Goal: Transaction & Acquisition: Purchase product/service

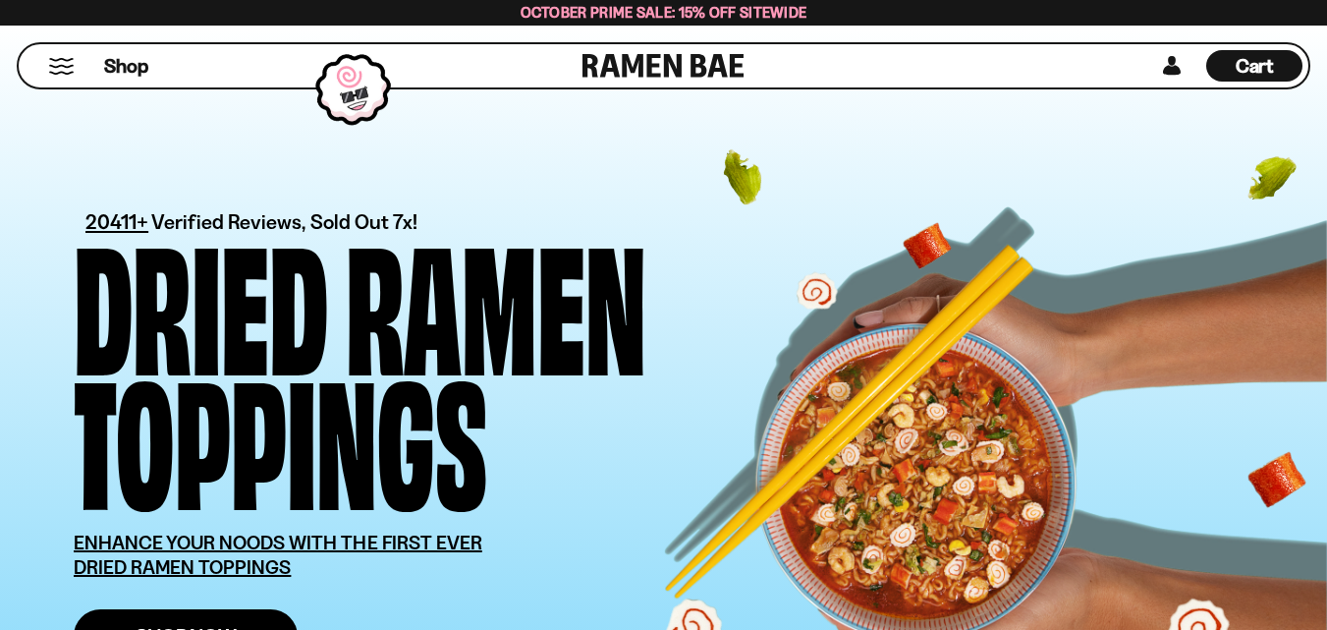
click at [234, 626] on span "Shop Now" at bounding box center [186, 636] width 101 height 21
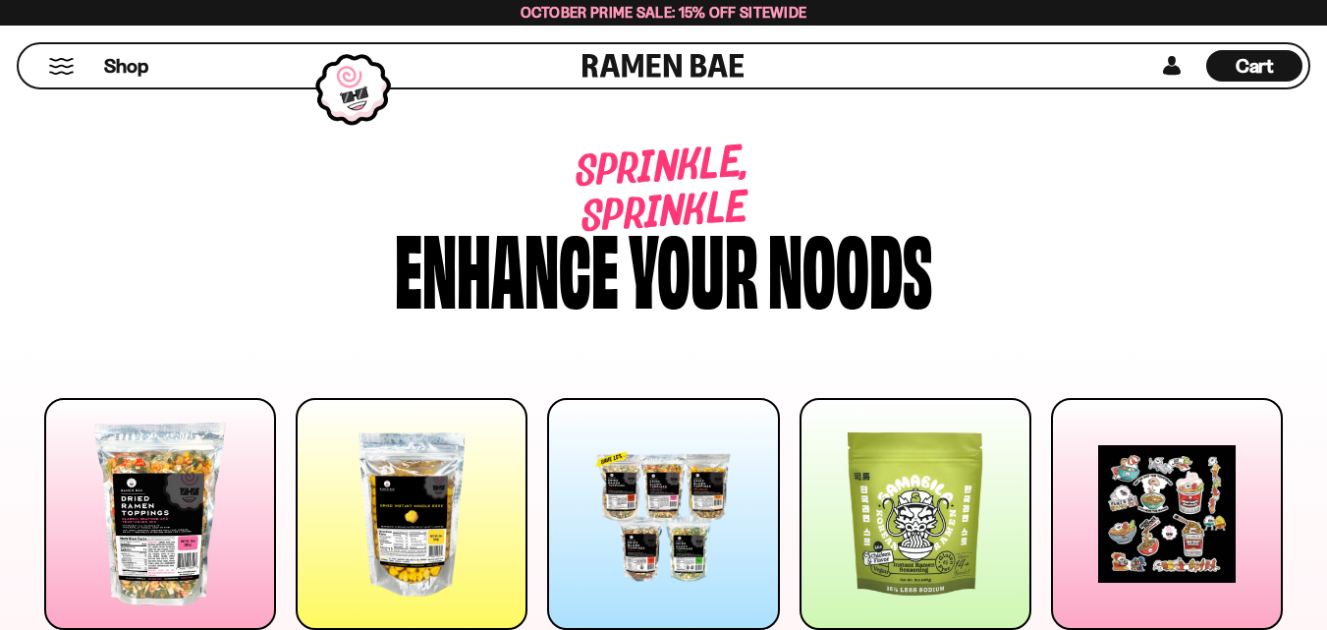
scroll to position [295, 0]
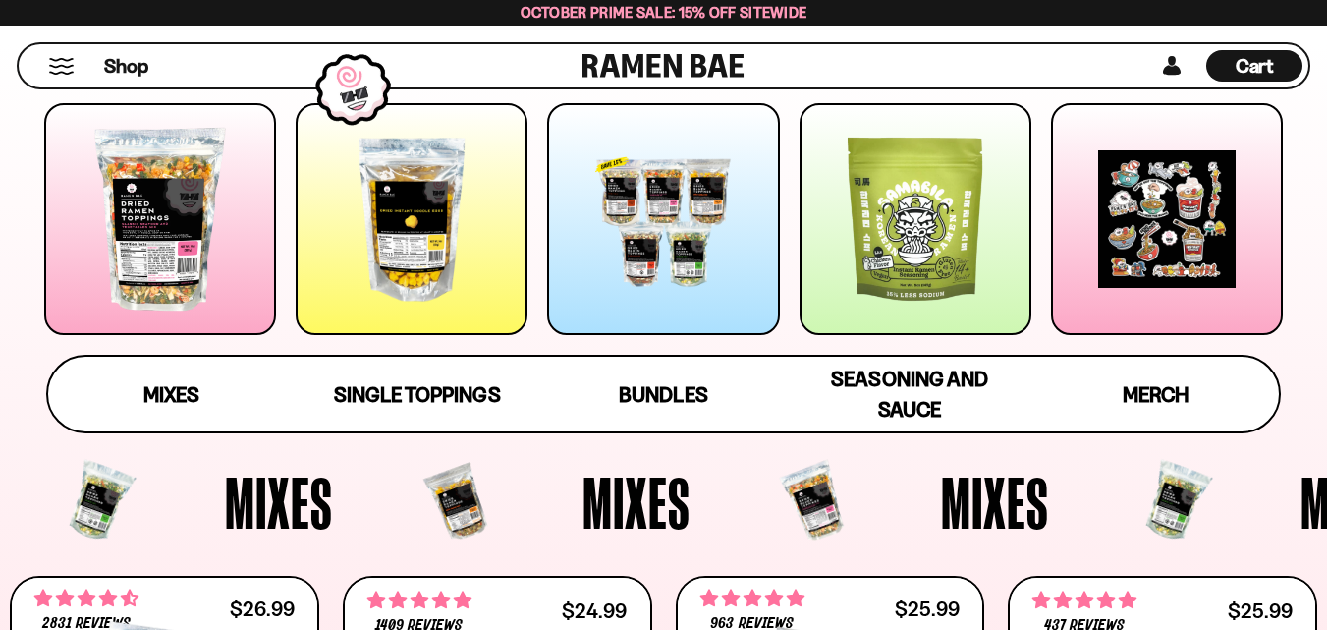
click at [444, 205] on div at bounding box center [412, 219] width 232 height 232
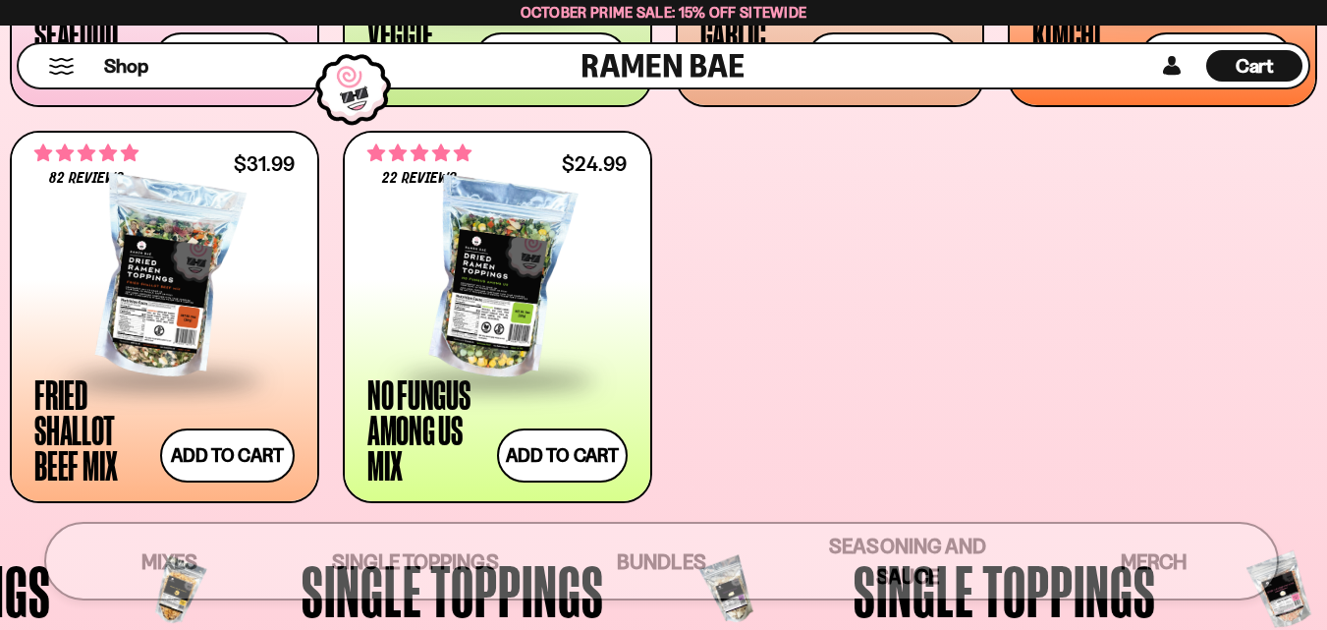
scroll to position [1781, 0]
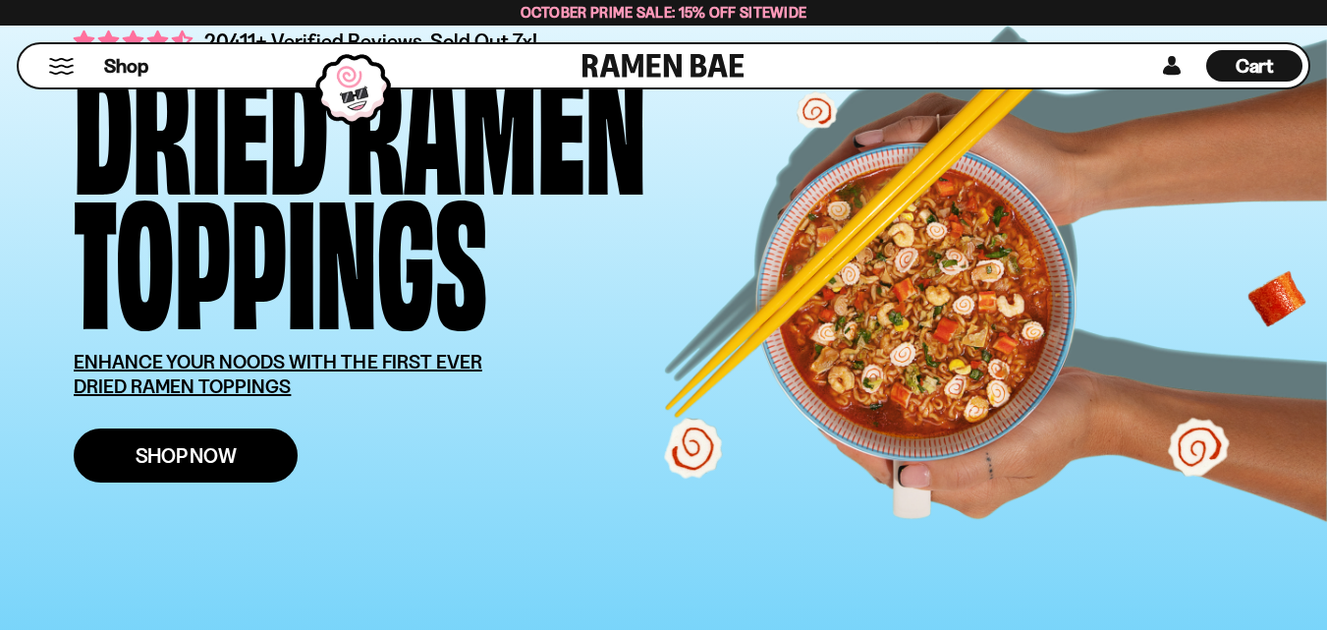
scroll to position [393, 0]
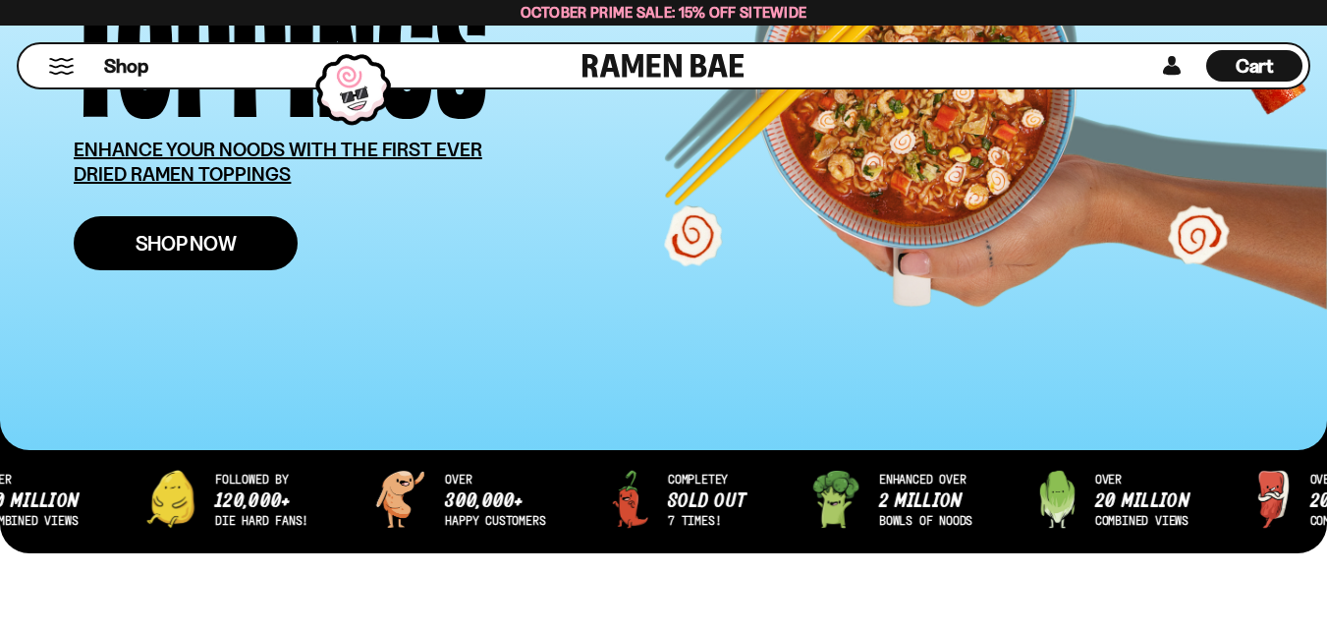
click at [188, 239] on span "Shop Now" at bounding box center [186, 243] width 101 height 21
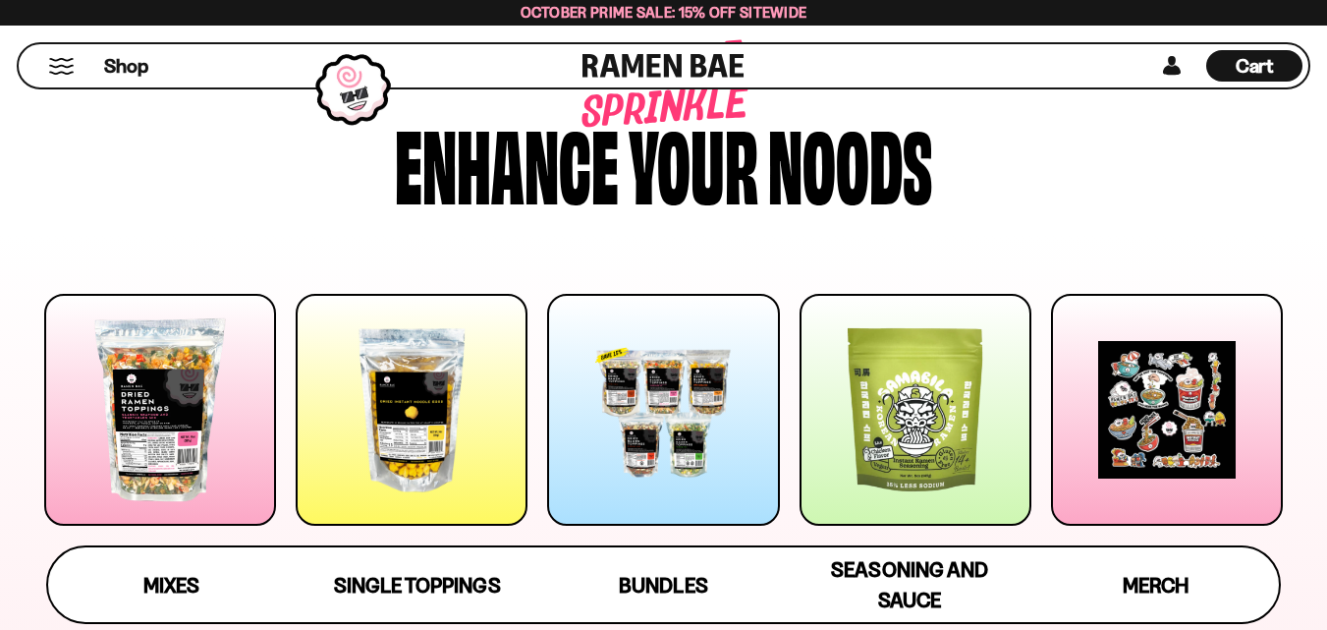
scroll to position [197, 0]
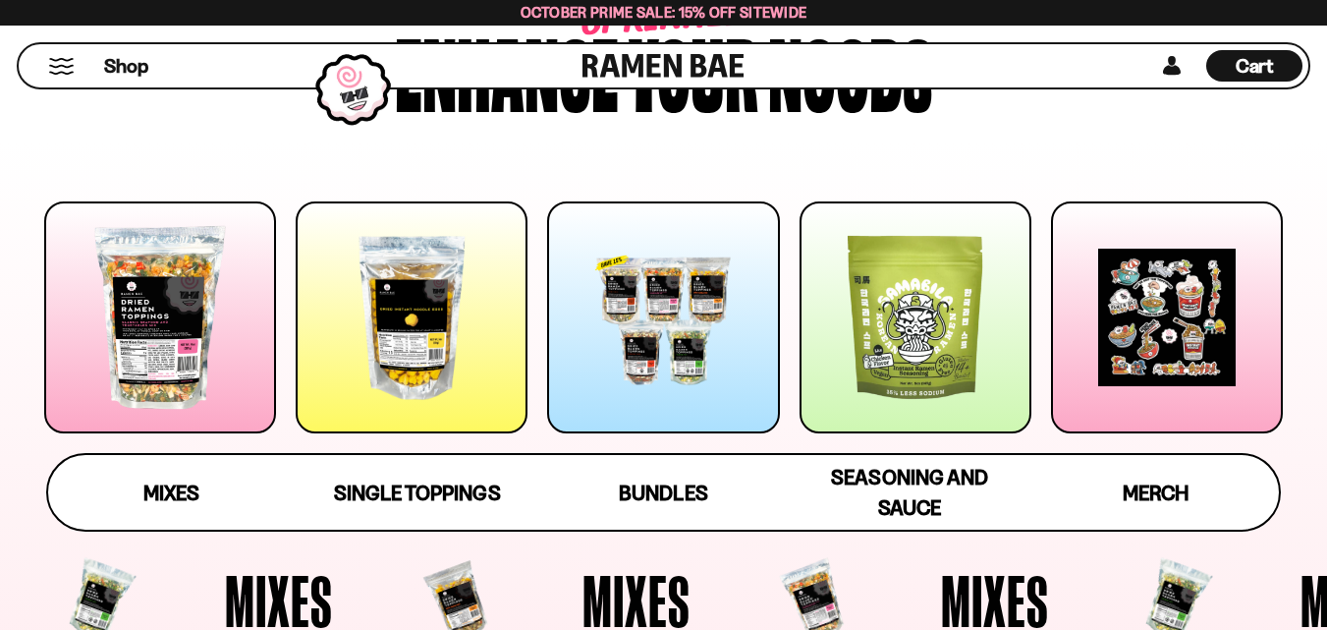
click at [425, 314] on div at bounding box center [412, 317] width 232 height 232
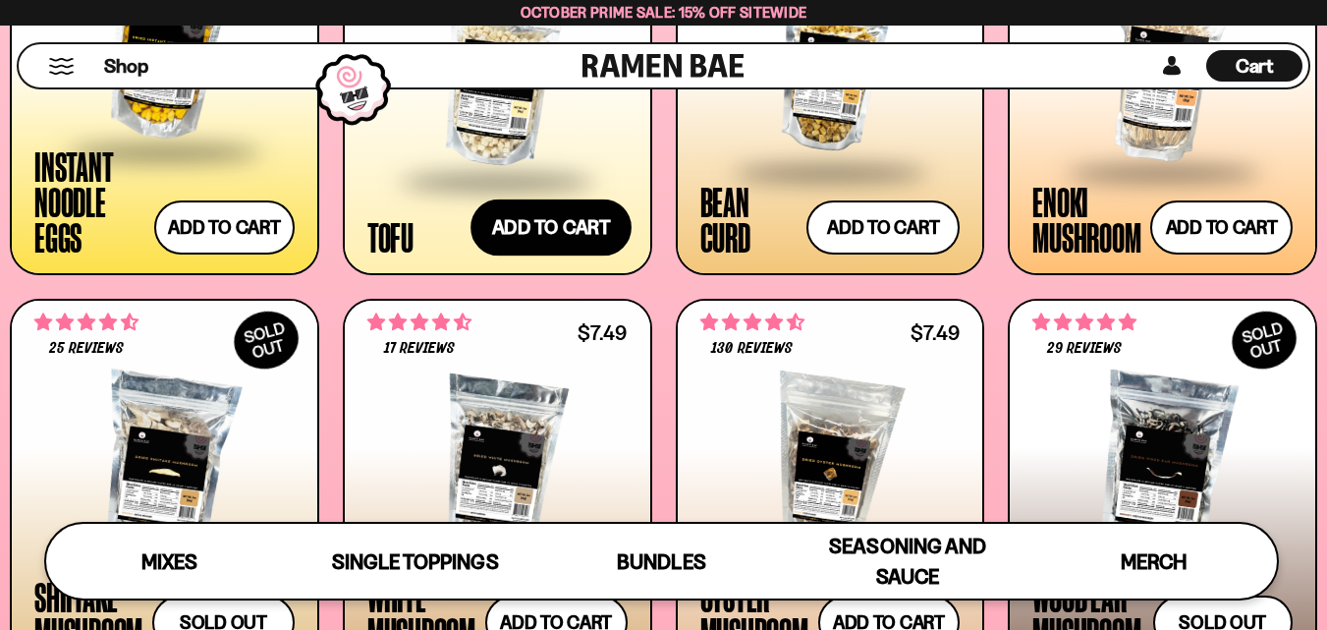
scroll to position [2273, 0]
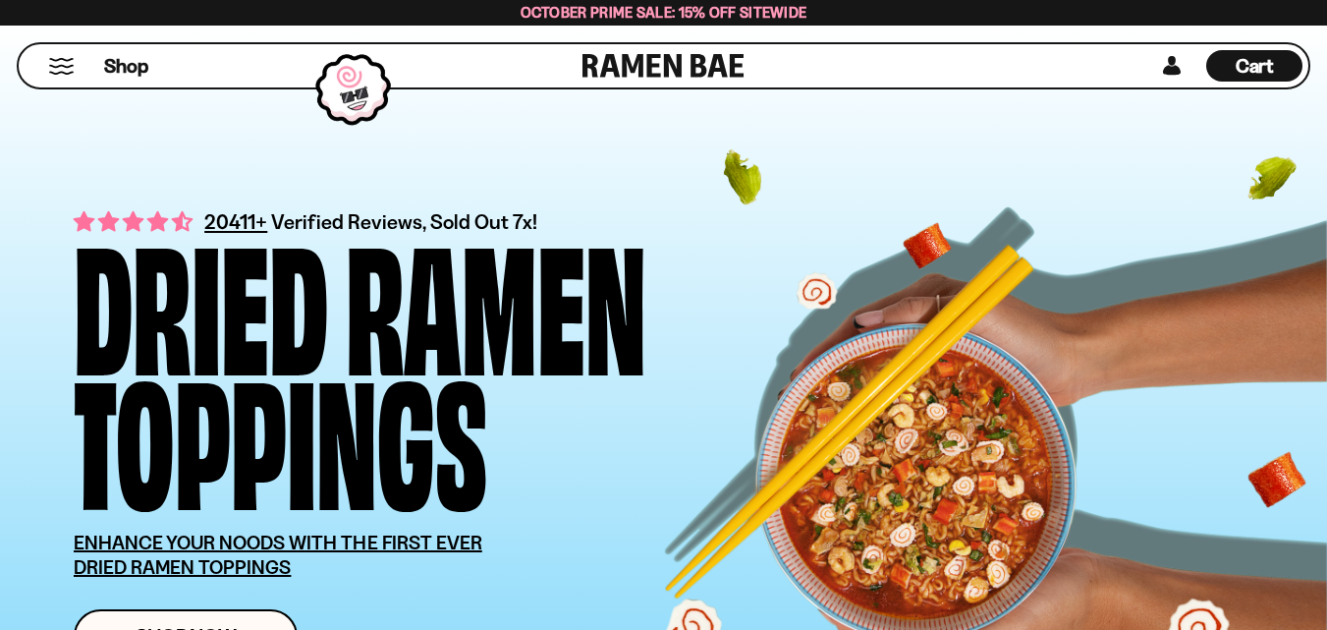
scroll to position [435, 0]
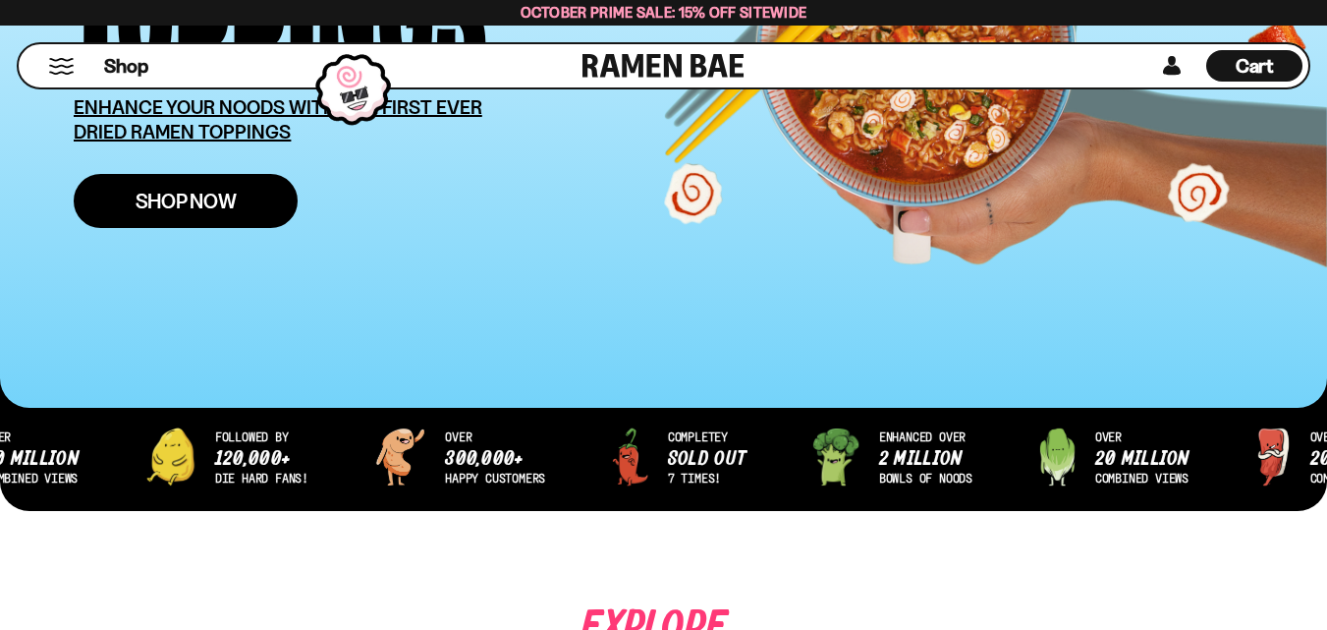
click at [172, 197] on span "Shop Now" at bounding box center [186, 201] width 101 height 21
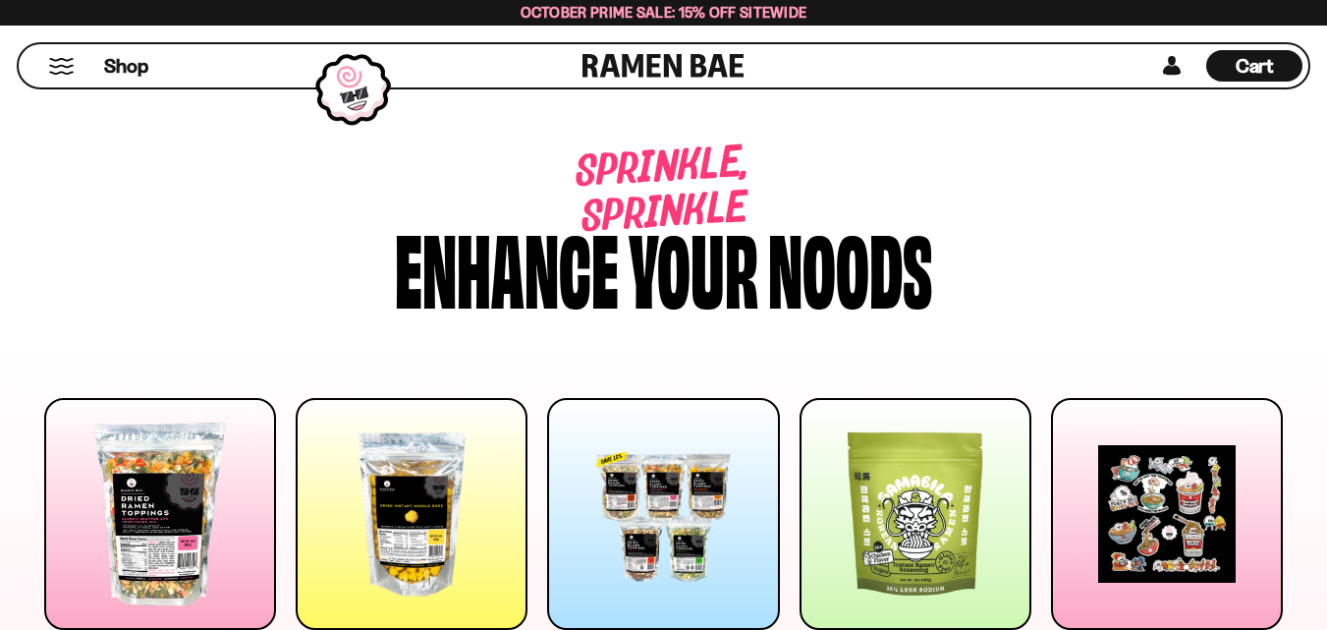
click at [418, 398] on div at bounding box center [412, 514] width 232 height 232
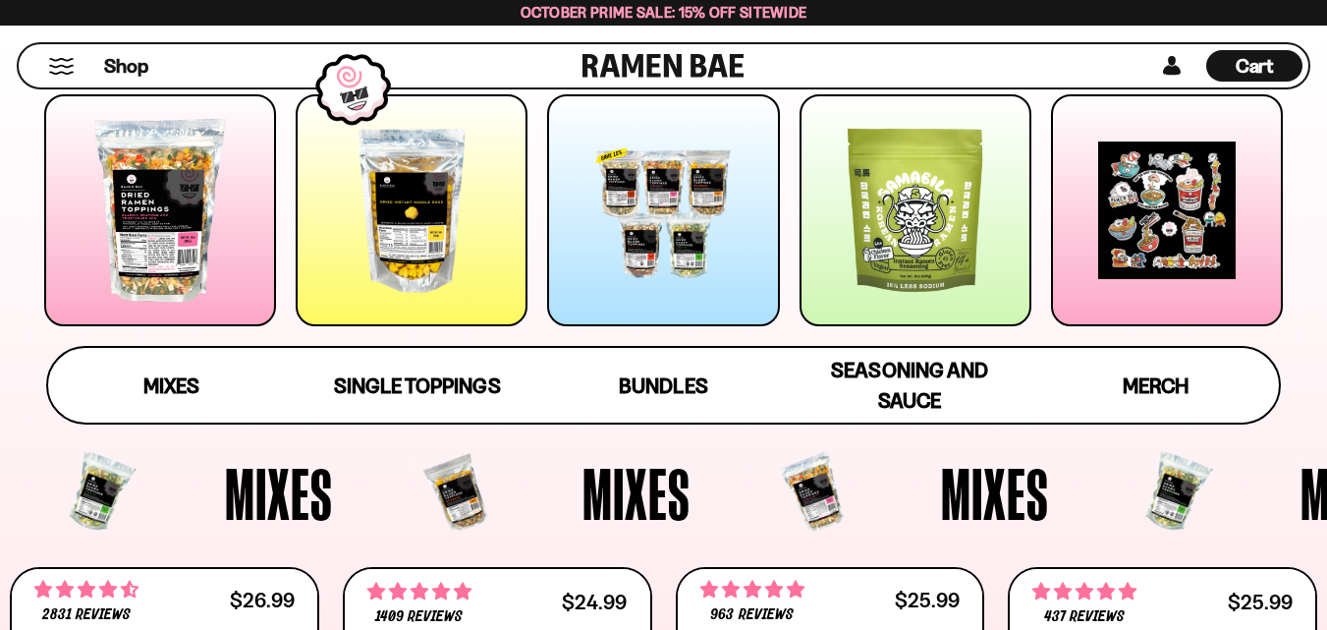
click at [418, 220] on div at bounding box center [412, 210] width 232 height 232
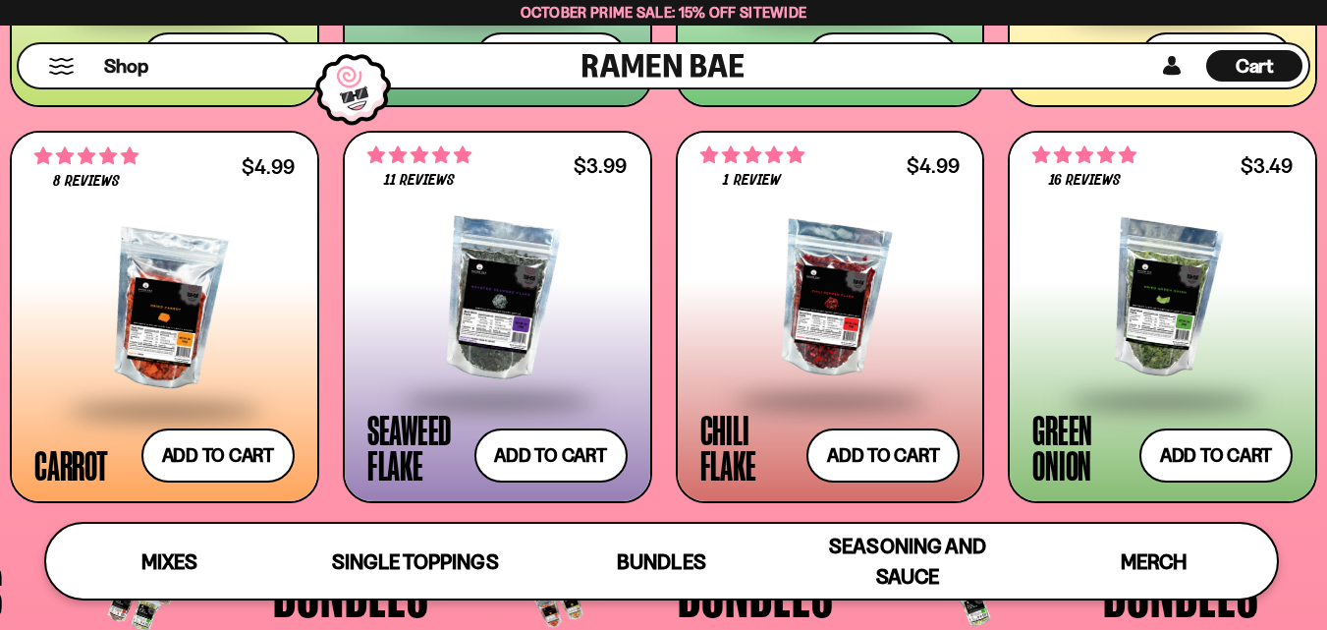
scroll to position [3255, 0]
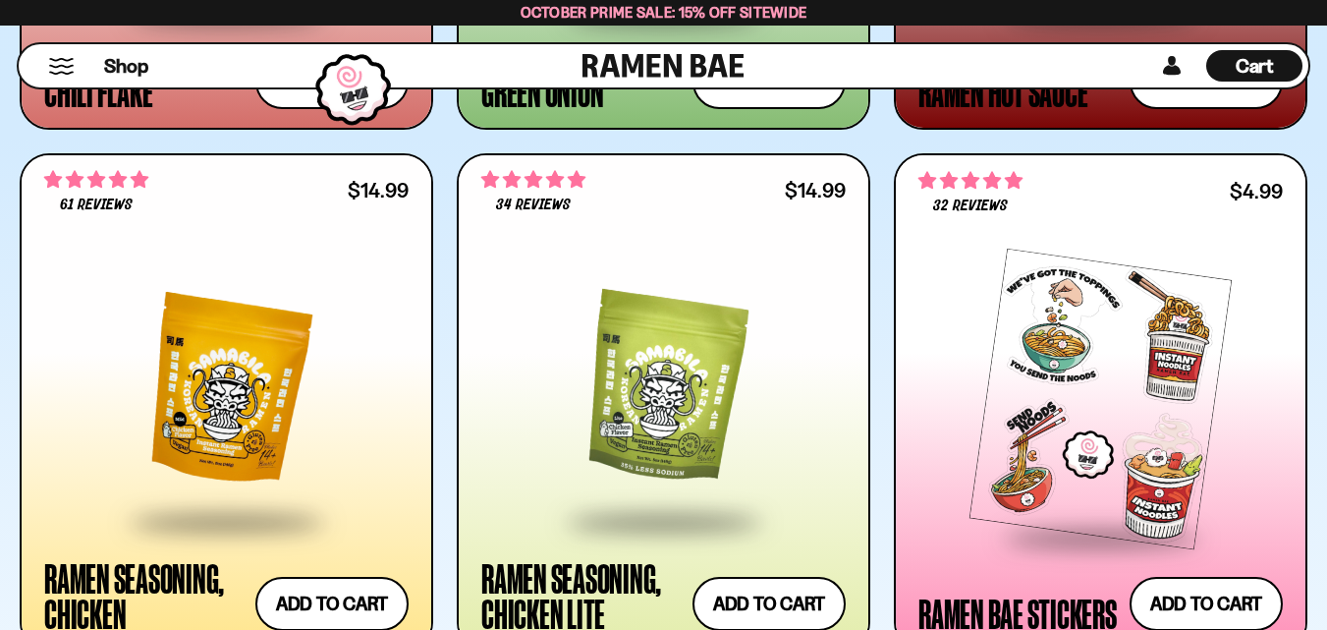
scroll to position [6387, 0]
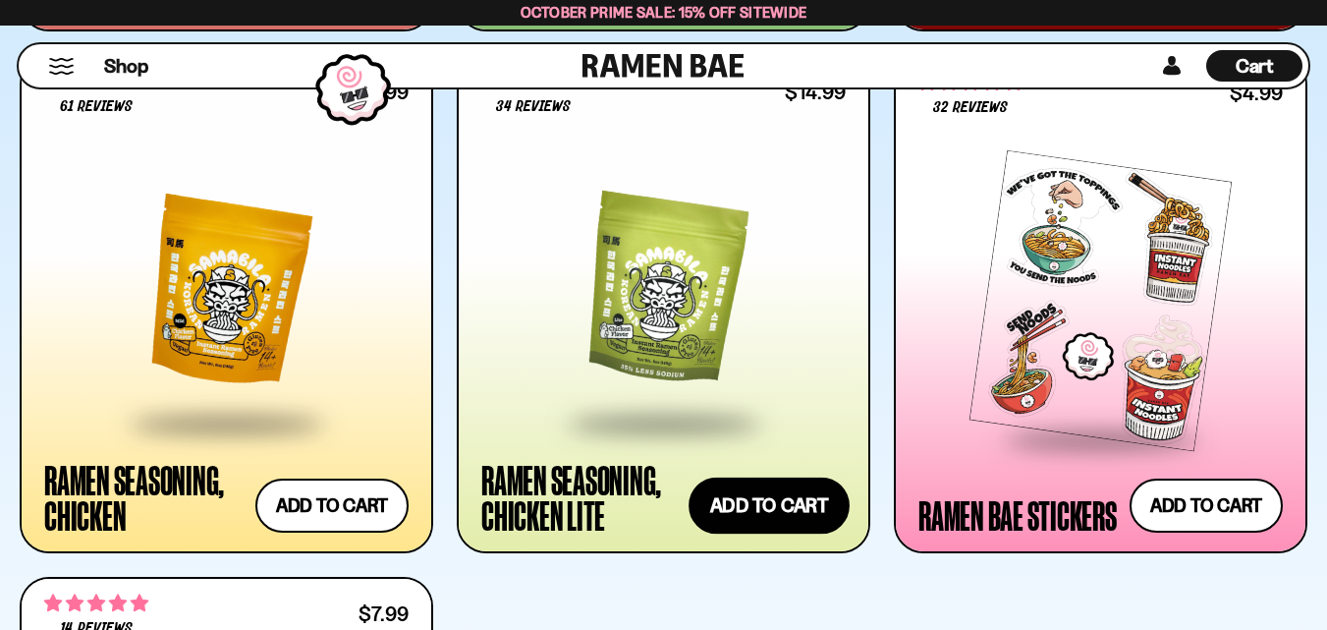
click at [781, 507] on button "Add to cart Add ― Regular price $14.99 Regular price Sale price $14.99 Unit pri…" at bounding box center [769, 505] width 161 height 57
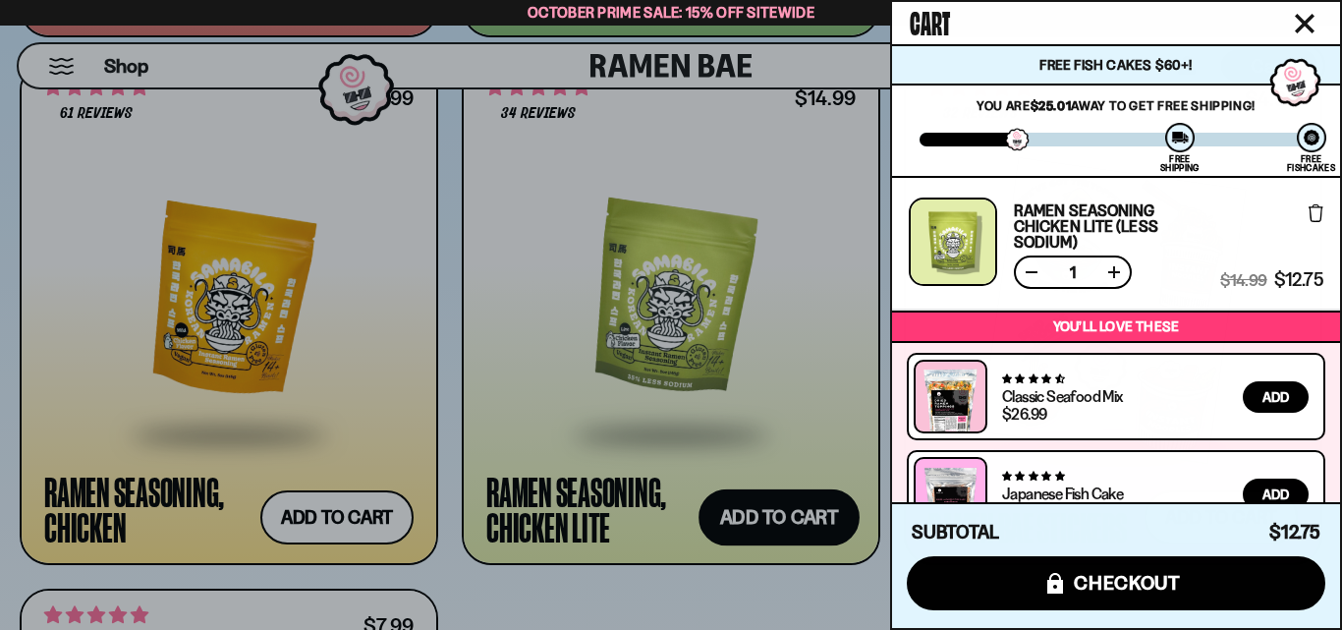
scroll to position [146, 0]
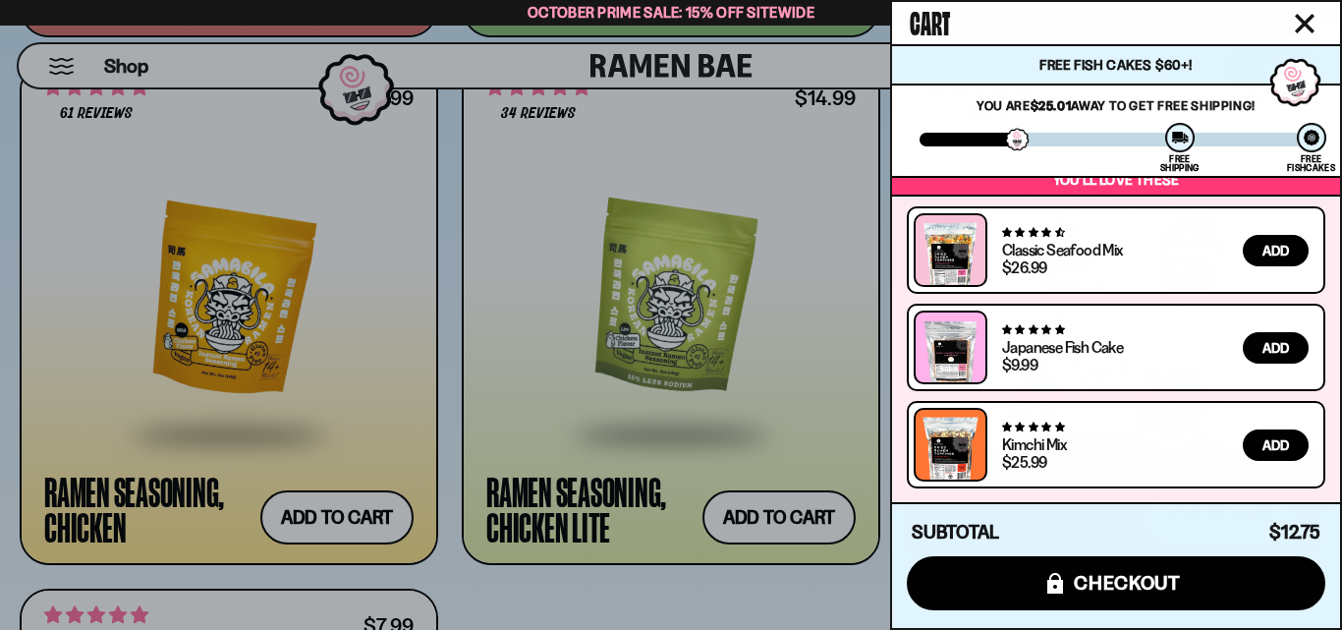
click at [1306, 23] on icon "Close cart" at bounding box center [1305, 24] width 18 height 18
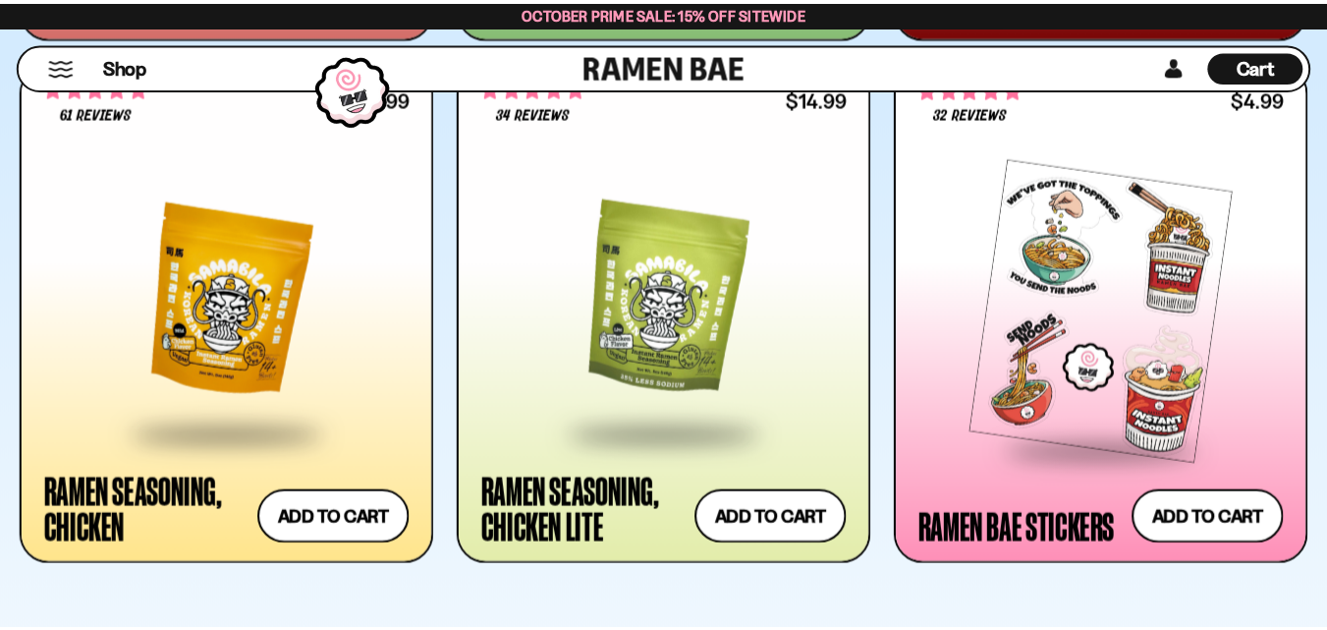
scroll to position [6387, 0]
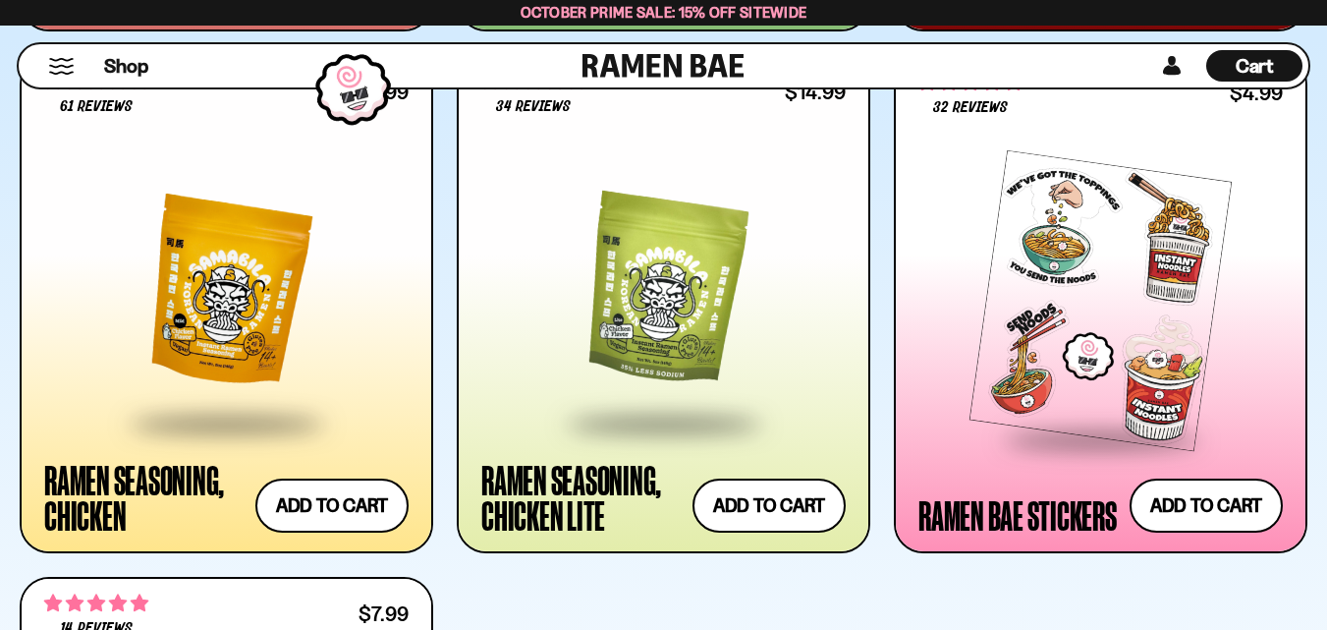
click at [1168, 240] on div at bounding box center [1101, 301] width 365 height 272
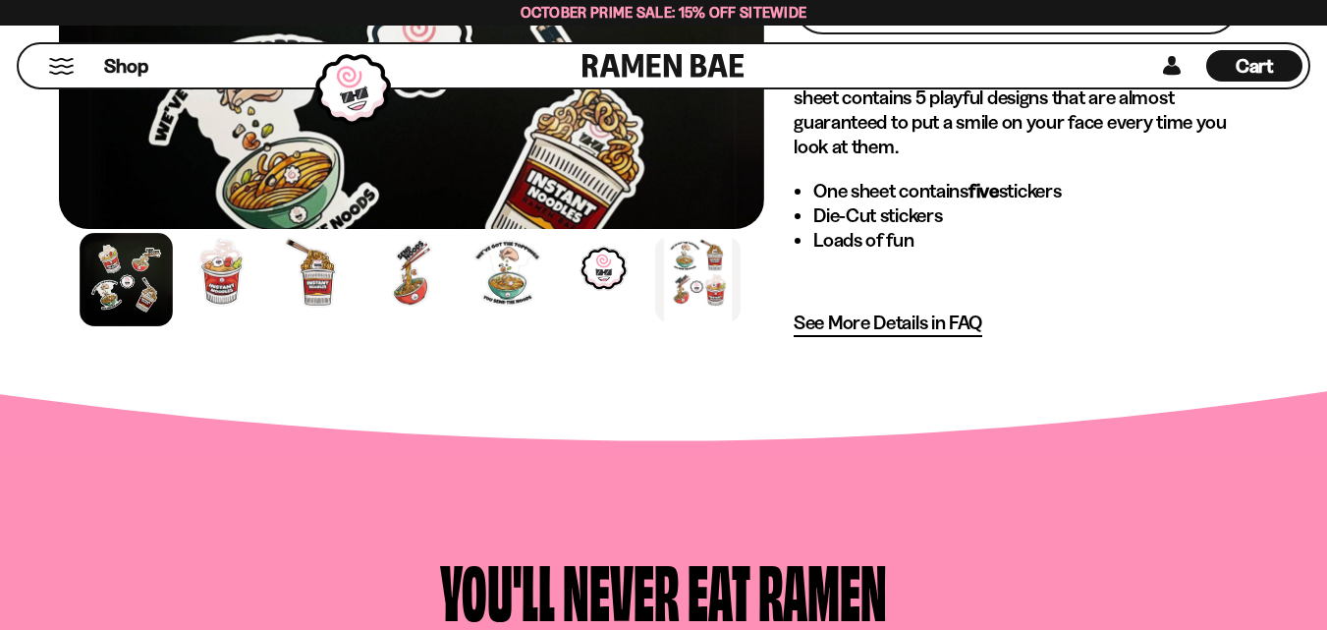
scroll to position [1277, 0]
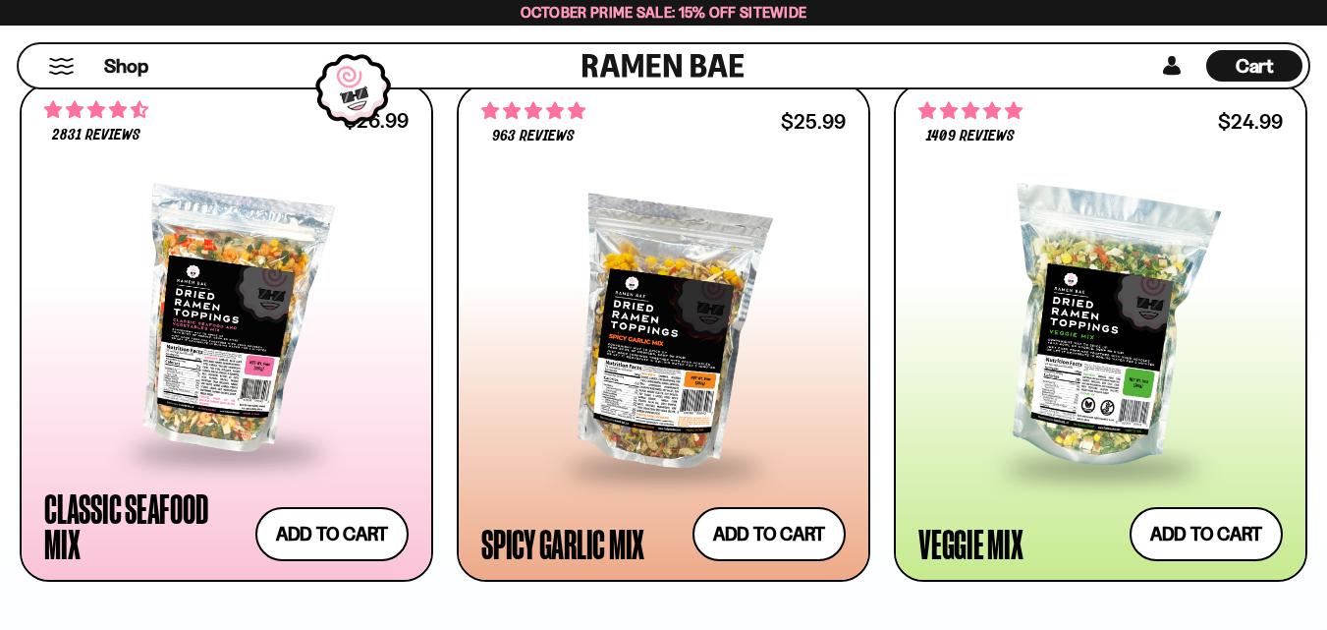
scroll to position [1179, 0]
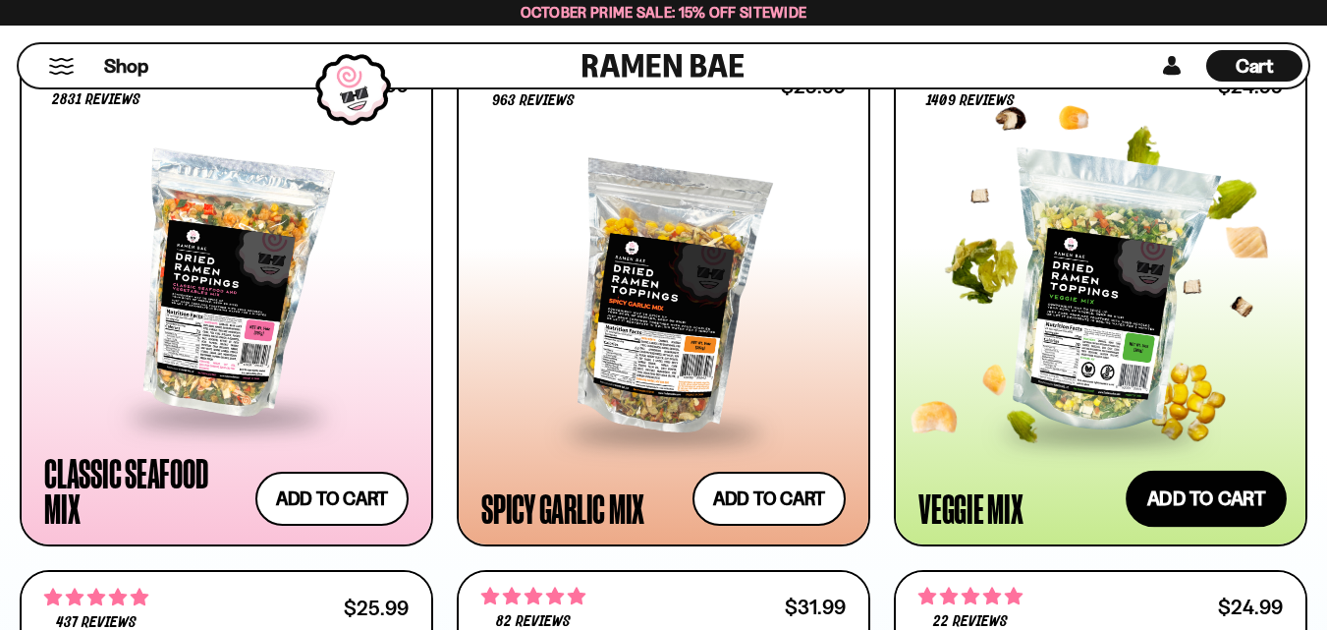
click at [1175, 491] on button "Add to cart Add ― Regular price $24.99 Regular price Sale price $24.99 Unit pri…" at bounding box center [1206, 498] width 161 height 57
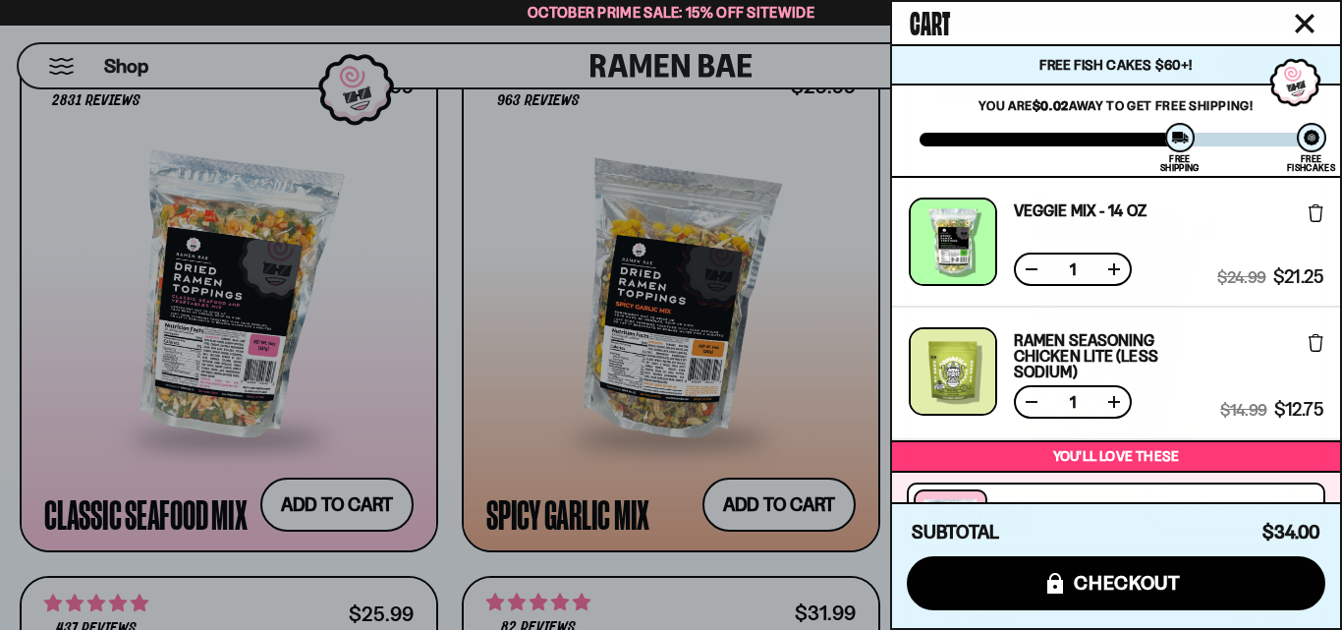
click at [482, 230] on div at bounding box center [671, 315] width 1342 height 630
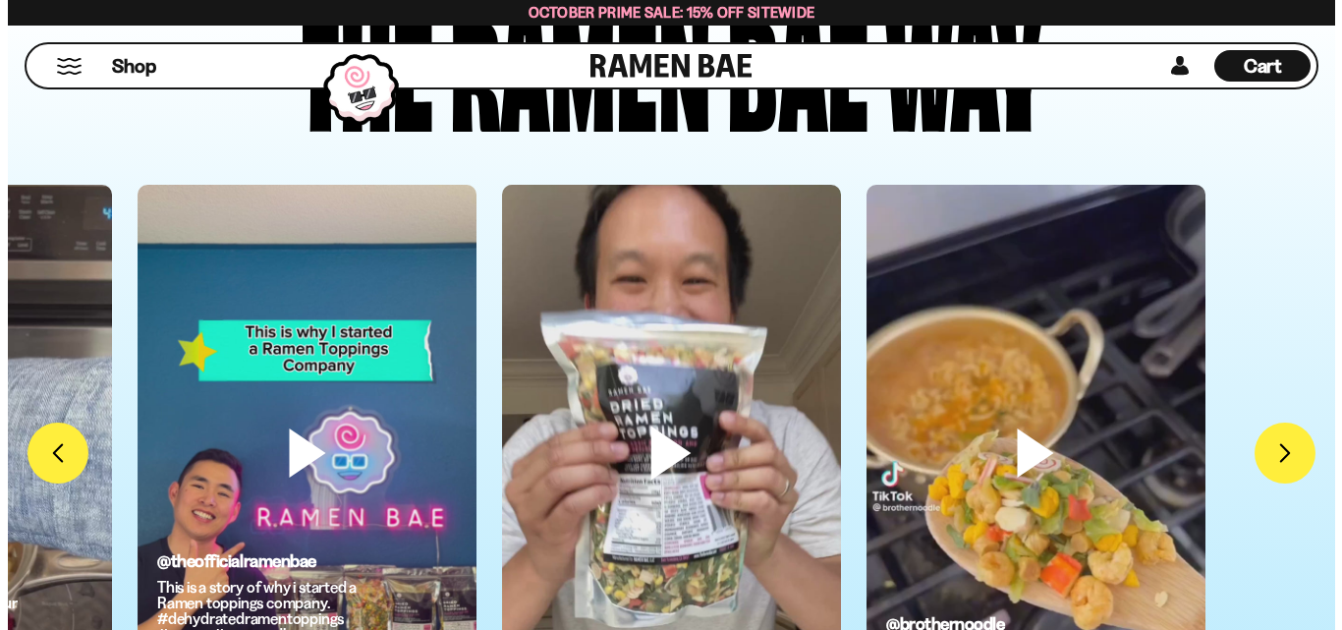
scroll to position [7664, 0]
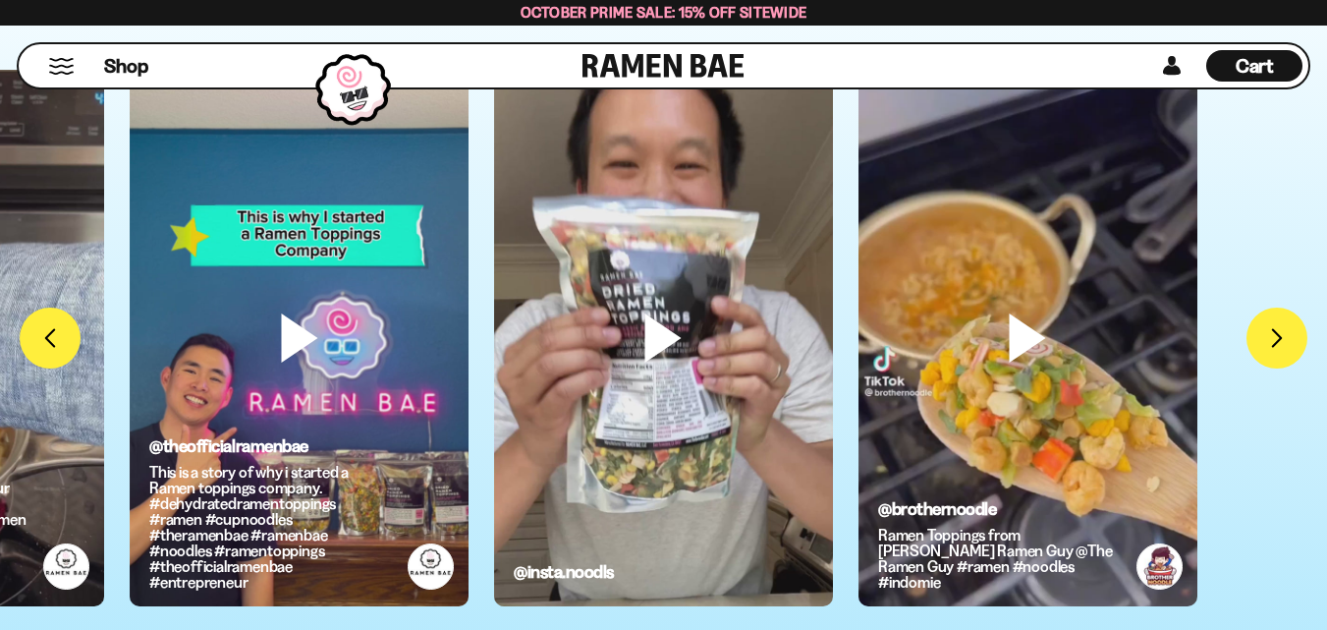
click at [1243, 71] on span "Cart" at bounding box center [1255, 66] width 38 height 24
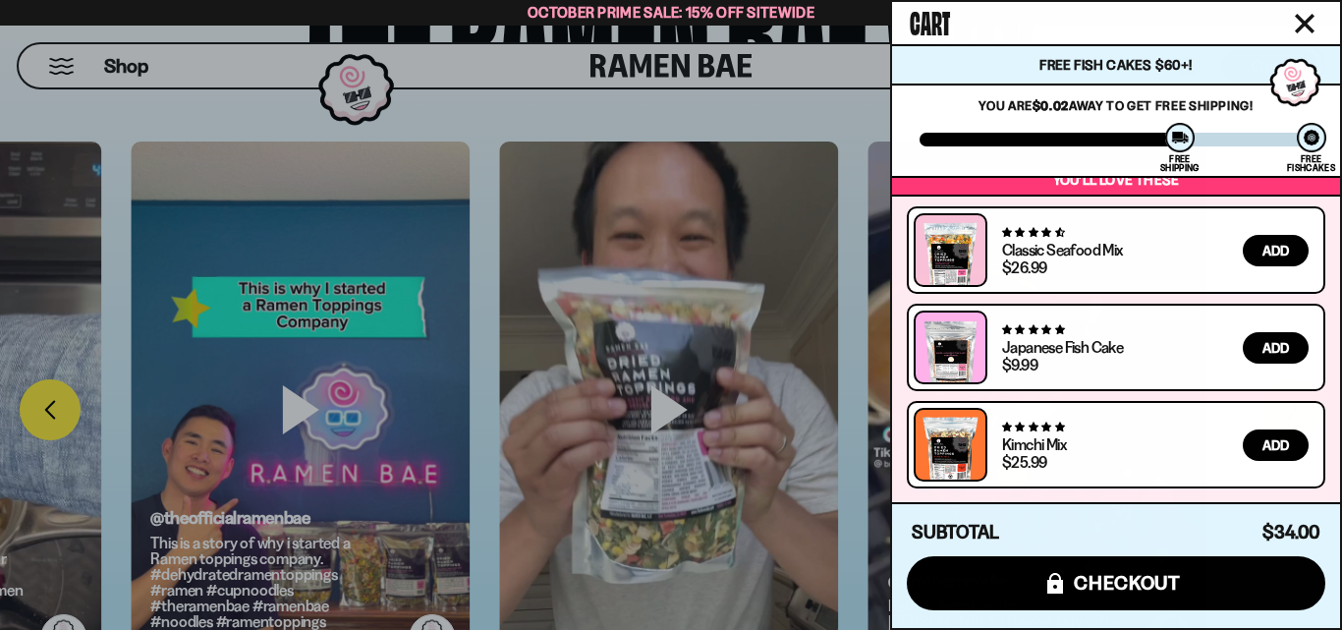
scroll to position [0, 0]
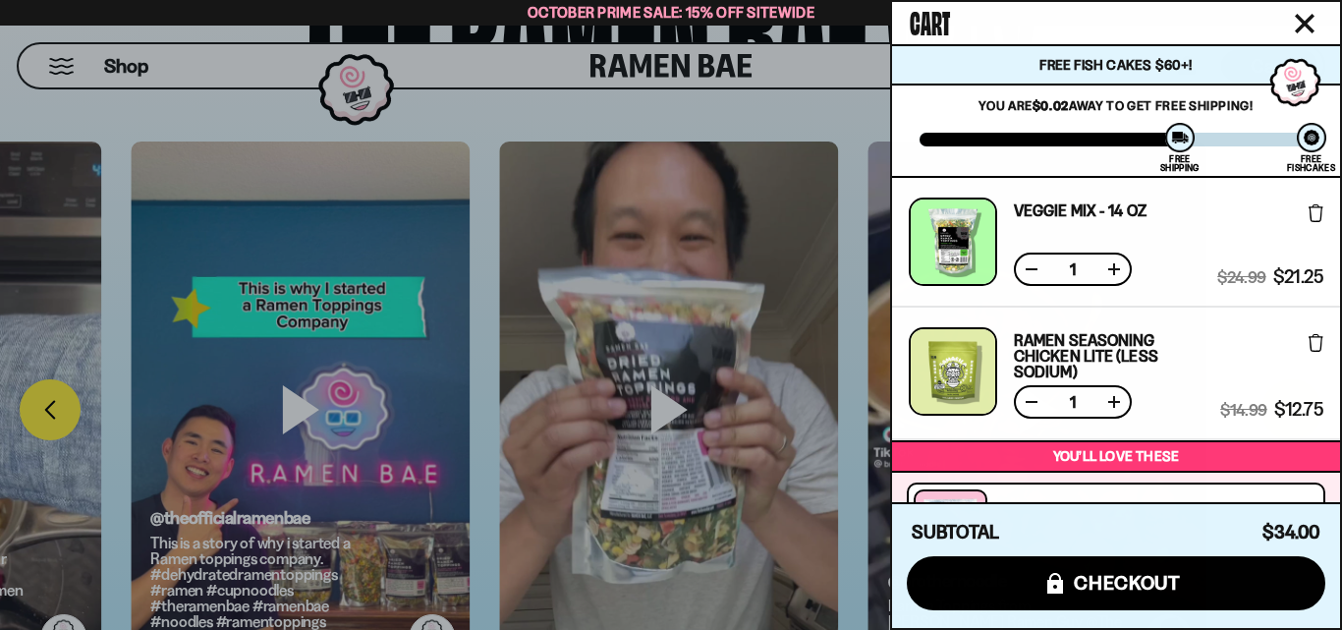
click at [1118, 267] on button at bounding box center [1114, 269] width 20 height 20
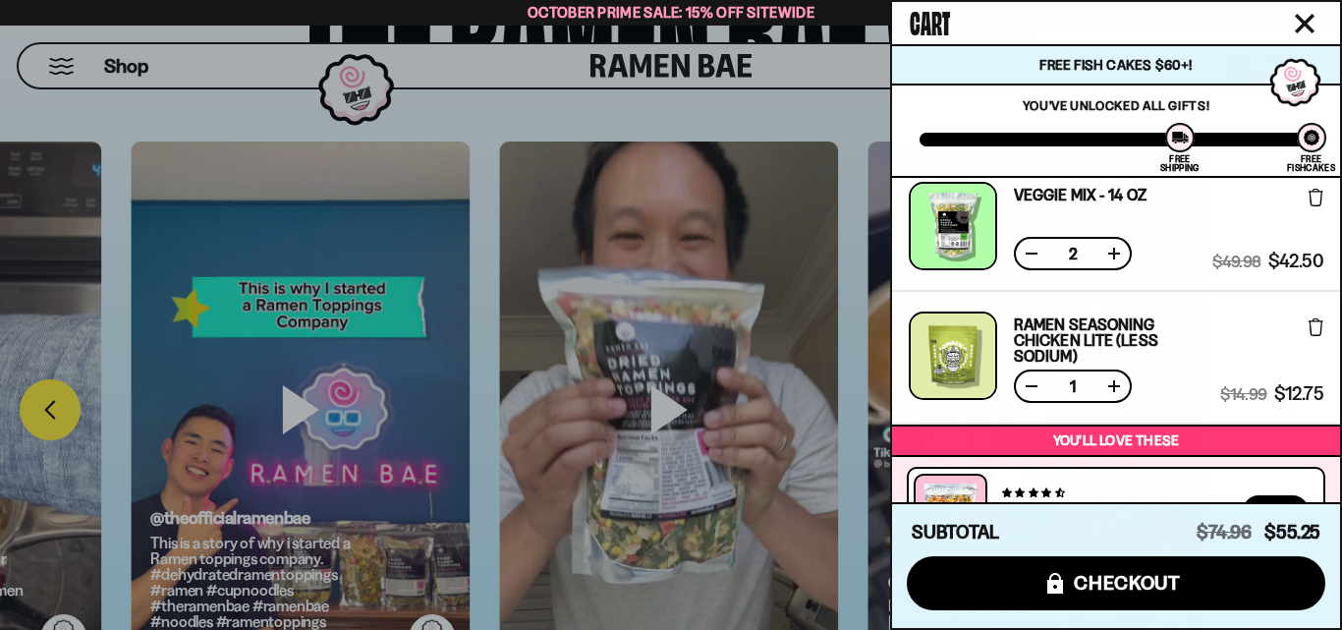
scroll to position [101, 0]
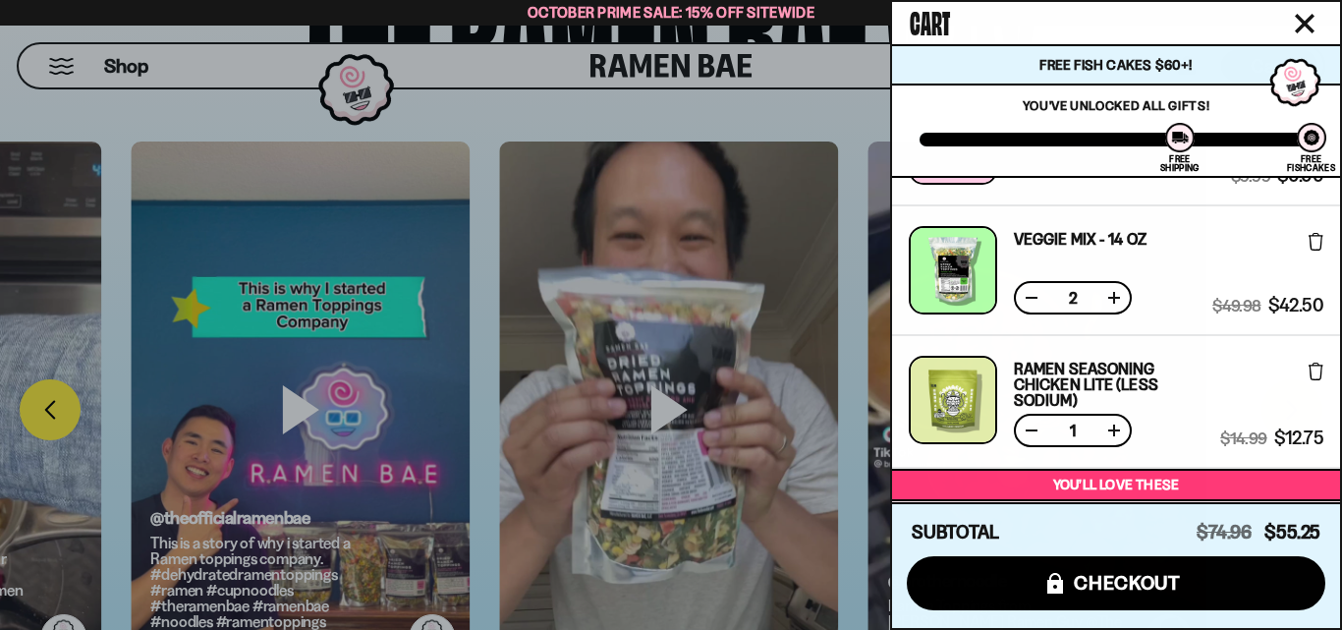
click at [1115, 431] on button at bounding box center [1114, 431] width 20 height 20
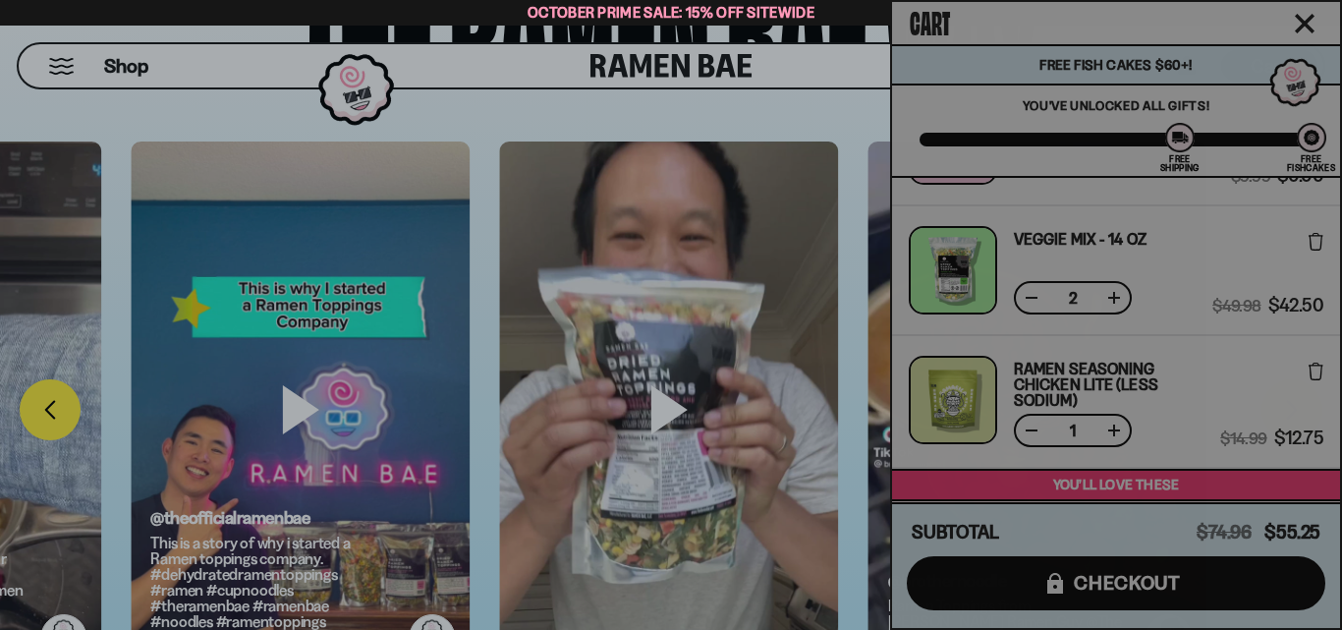
click at [1115, 431] on div "Cart Free Fish Cakes $60+! You are $-4.97 away to get Free Fishcakes! You've un…" at bounding box center [1116, 315] width 448 height 626
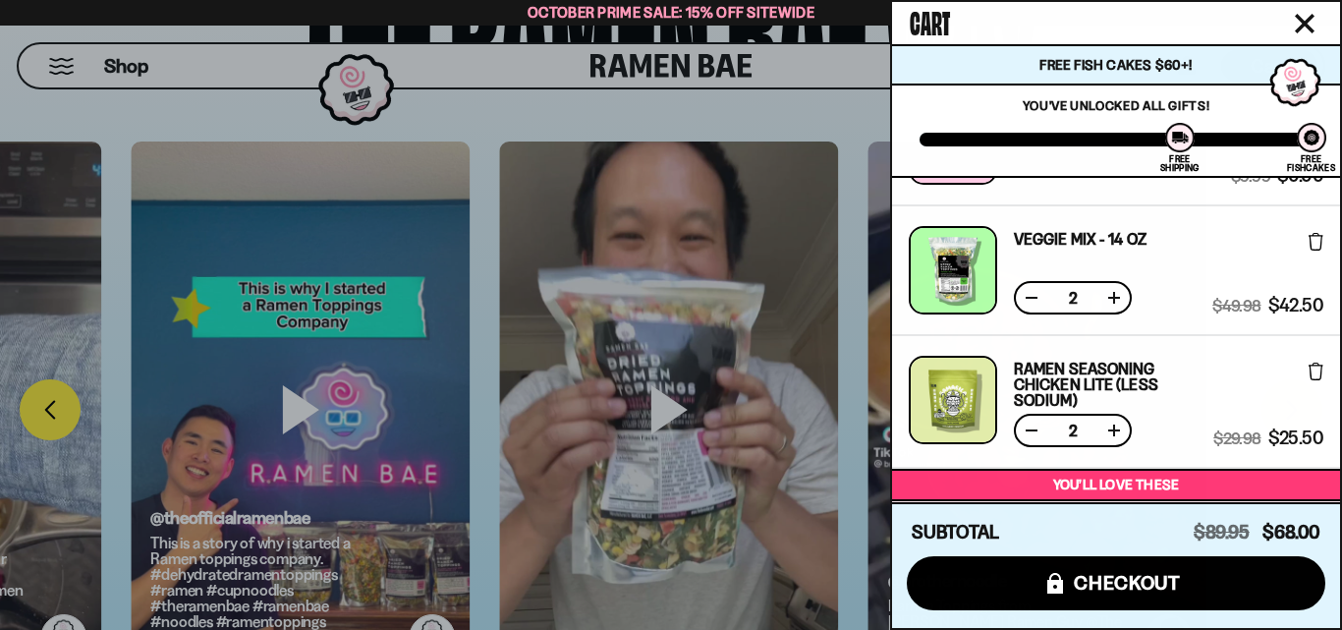
click at [1114, 430] on button at bounding box center [1114, 431] width 20 height 20
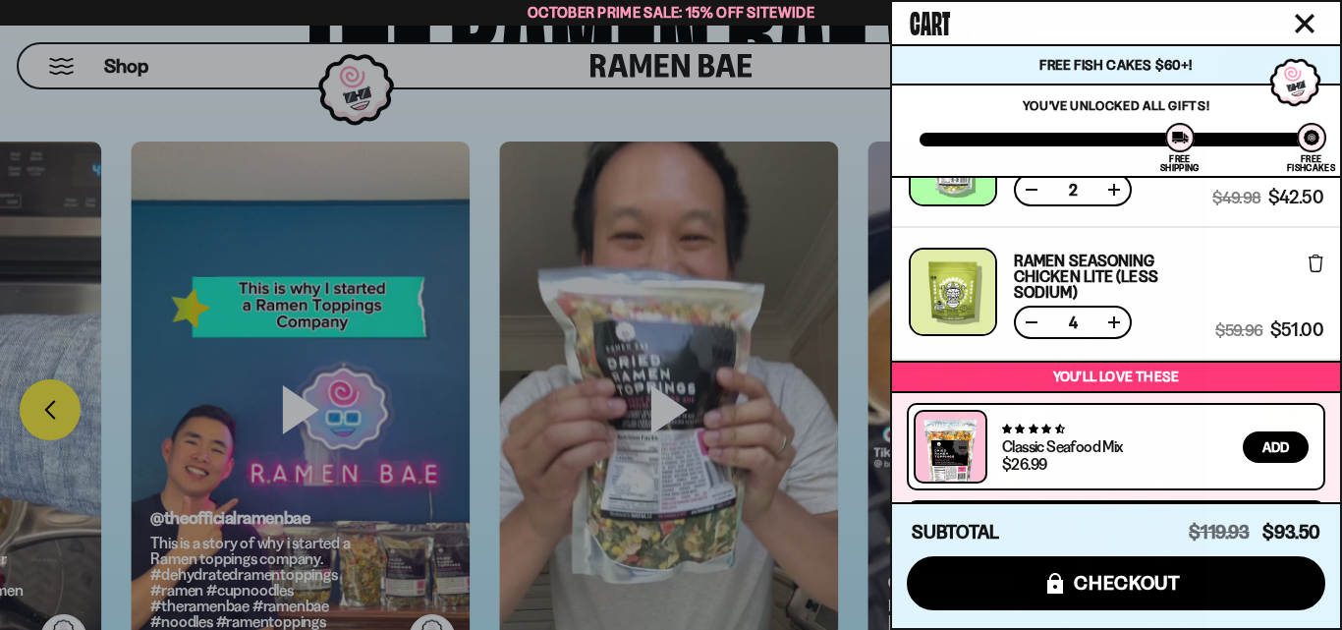
scroll to position [0, 0]
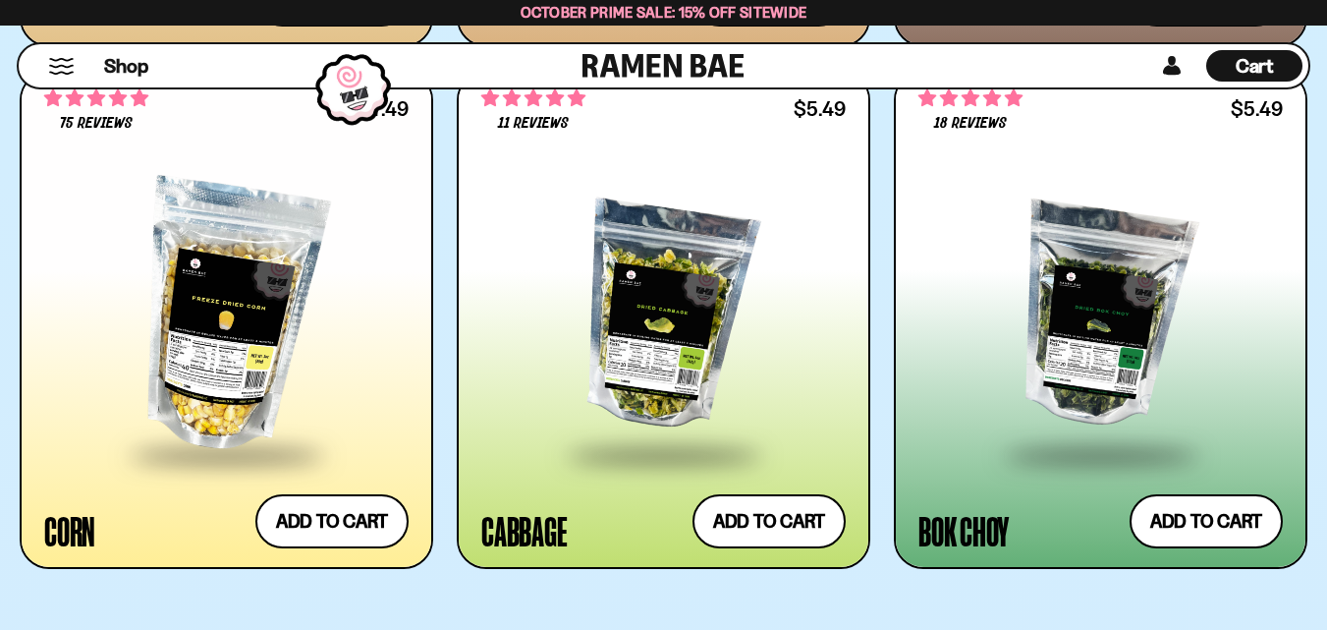
scroll to position [4913, 0]
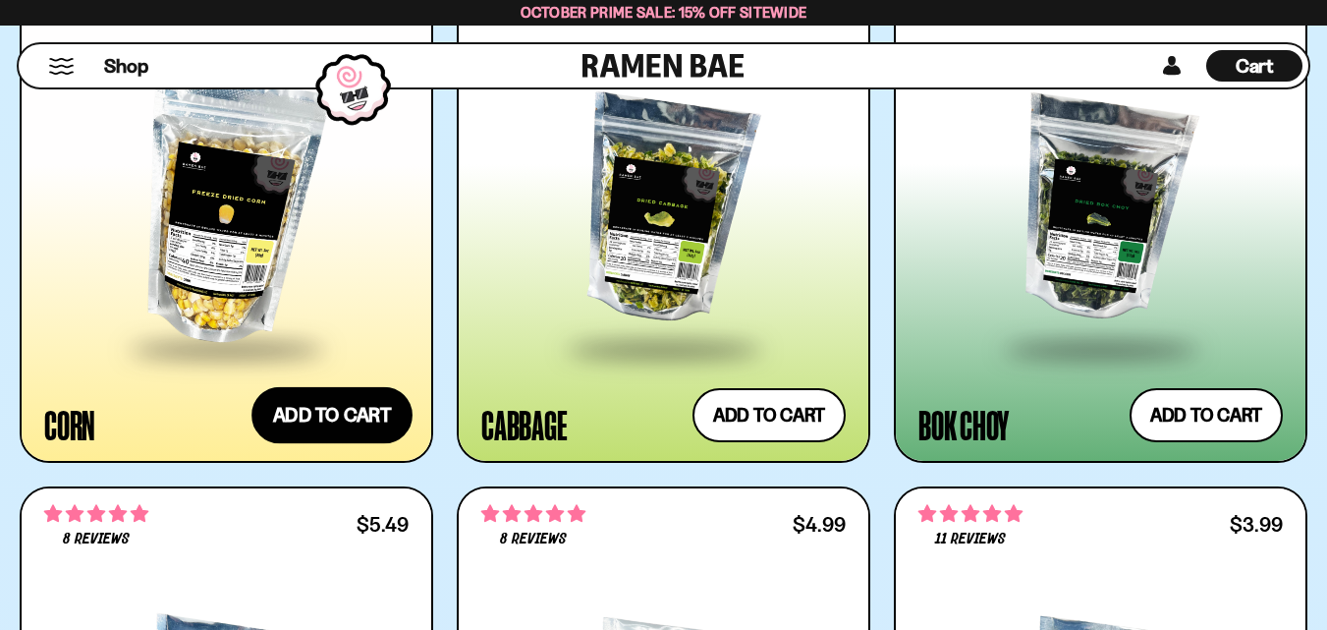
click at [343, 403] on button "Add to cart Add ― Regular price $7.49 Regular price Sale price $7.49 Unit price…" at bounding box center [332, 414] width 161 height 57
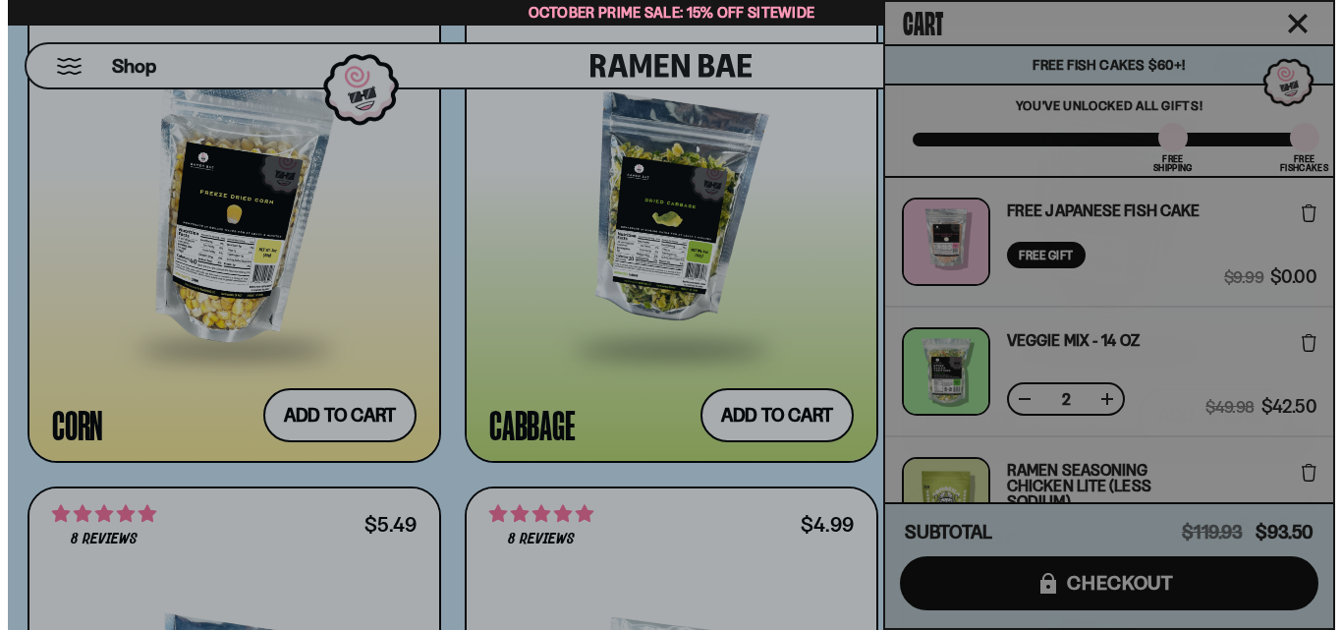
scroll to position [4954, 0]
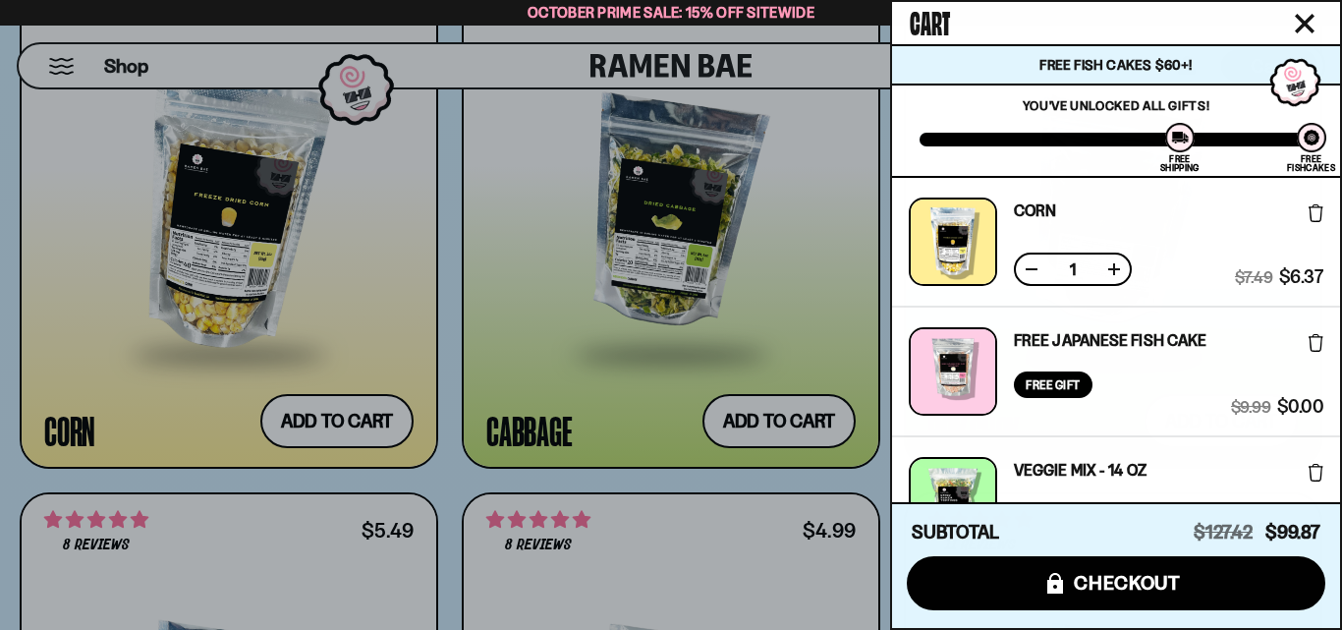
click at [1114, 272] on button at bounding box center [1114, 269] width 20 height 20
click at [1170, 224] on div "Corn Free Gift Subscription: 3 $22.47 $19.11 (Saved $48.30 )" at bounding box center [1116, 241] width 415 height 88
click at [1183, 141] on div at bounding box center [1179, 137] width 29 height 29
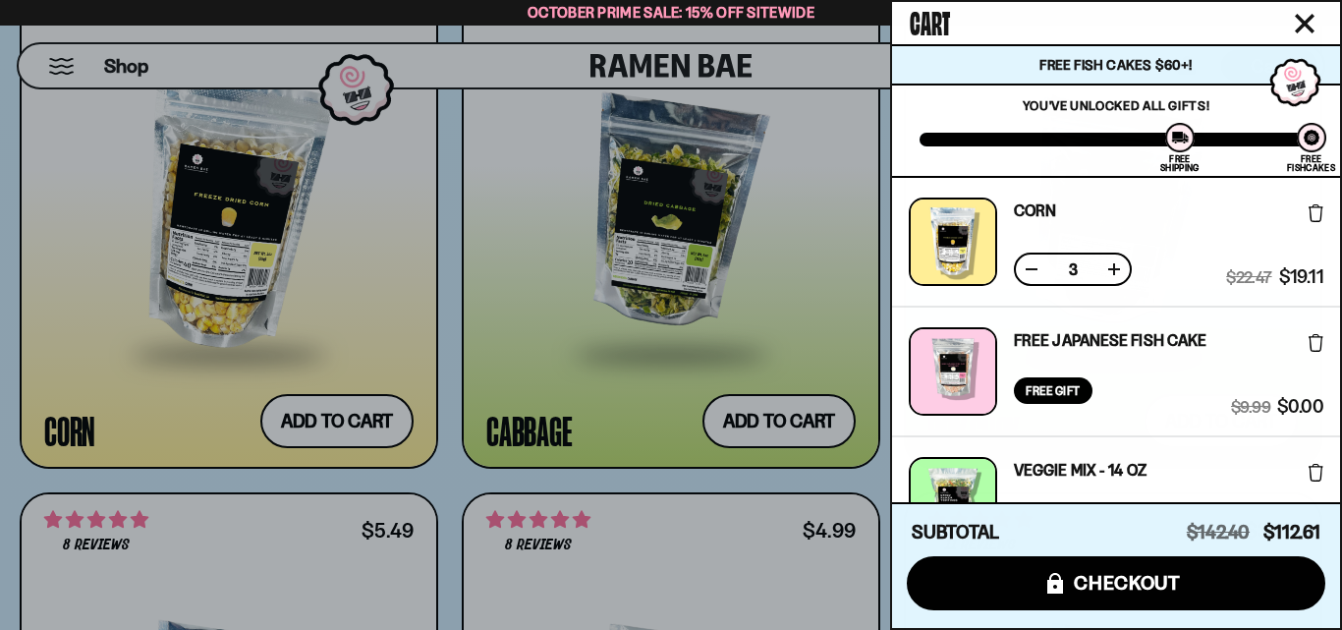
click at [1004, 10] on div "Cart" at bounding box center [1116, 23] width 448 height 42
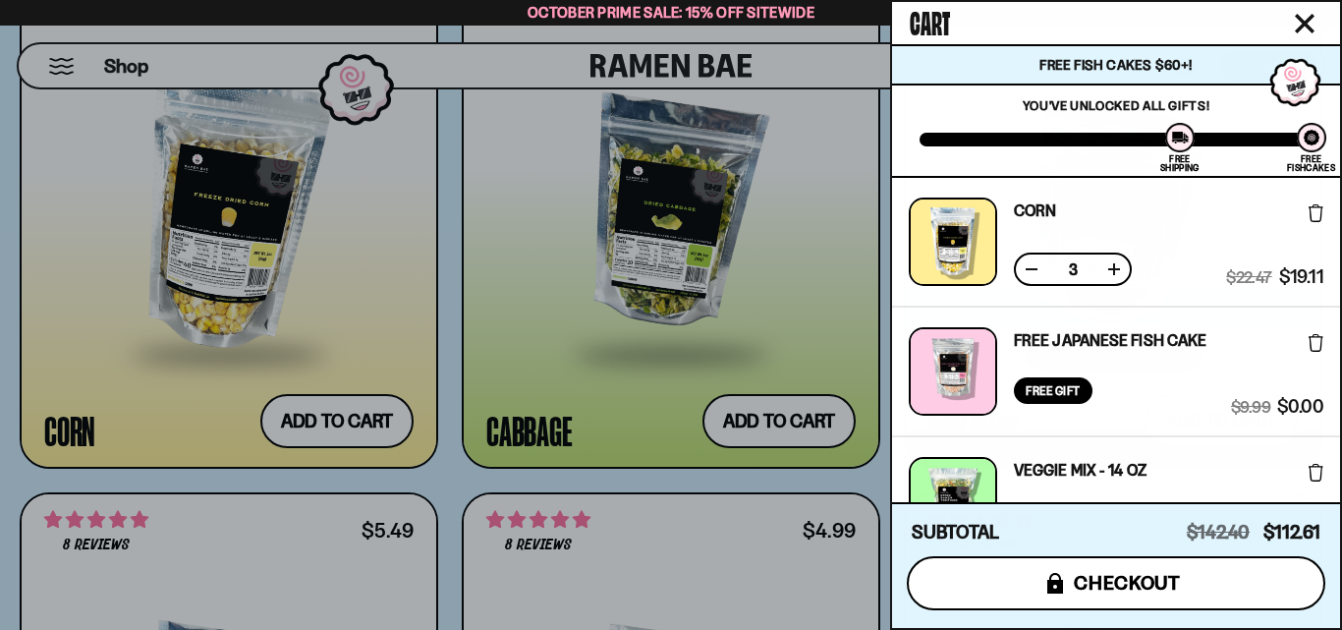
click at [1170, 573] on span "checkout" at bounding box center [1127, 583] width 107 height 22
